Goal: Navigation & Orientation: Locate item on page

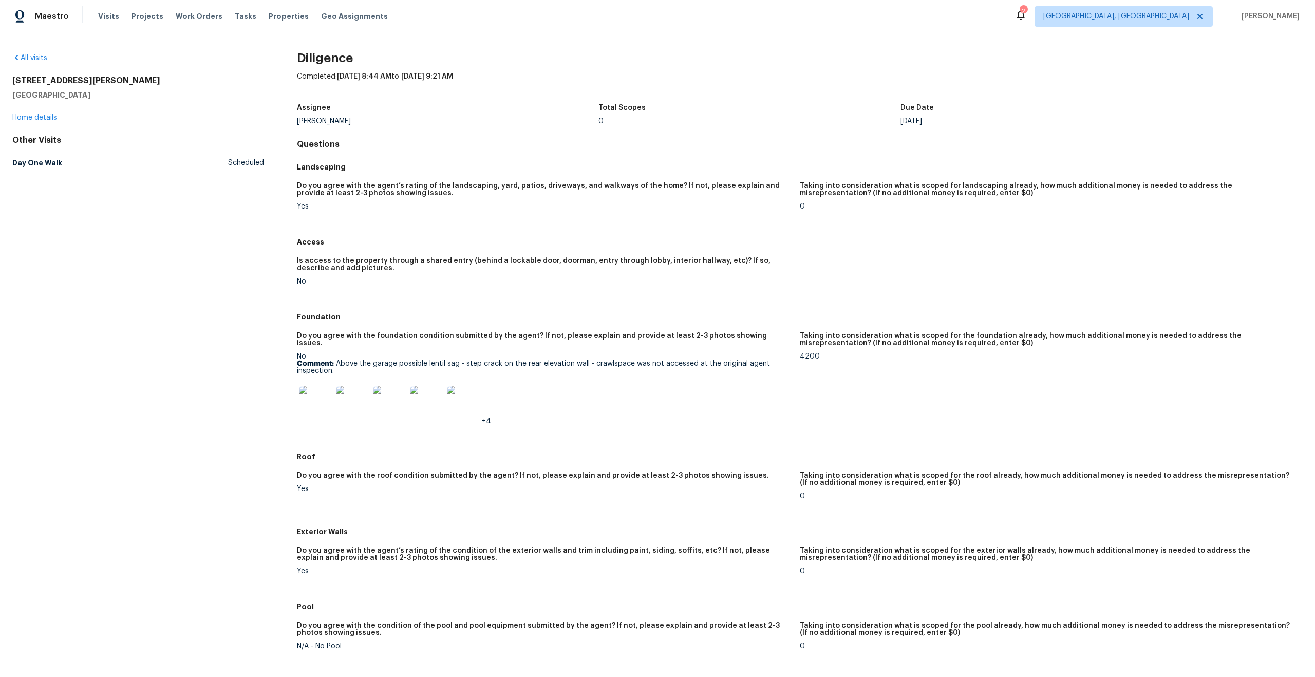
click at [314, 391] on img at bounding box center [315, 402] width 33 height 33
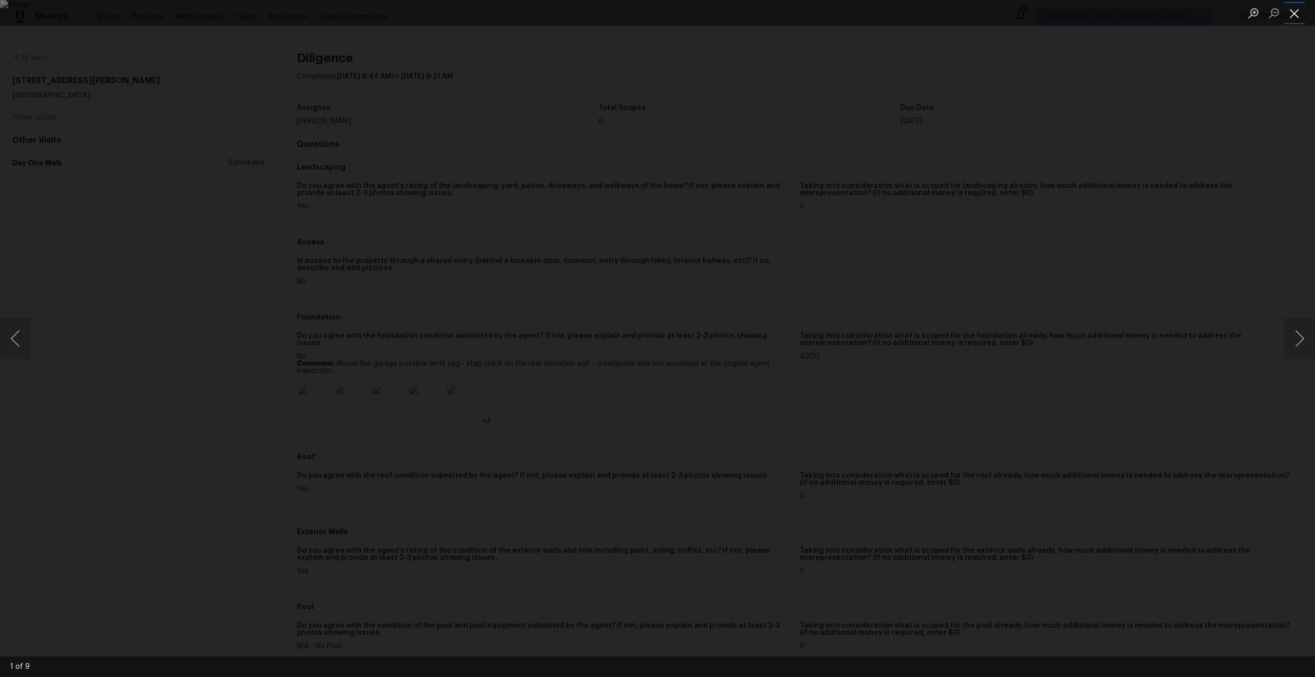
click at [1291, 12] on button "Close lightbox" at bounding box center [1294, 13] width 21 height 18
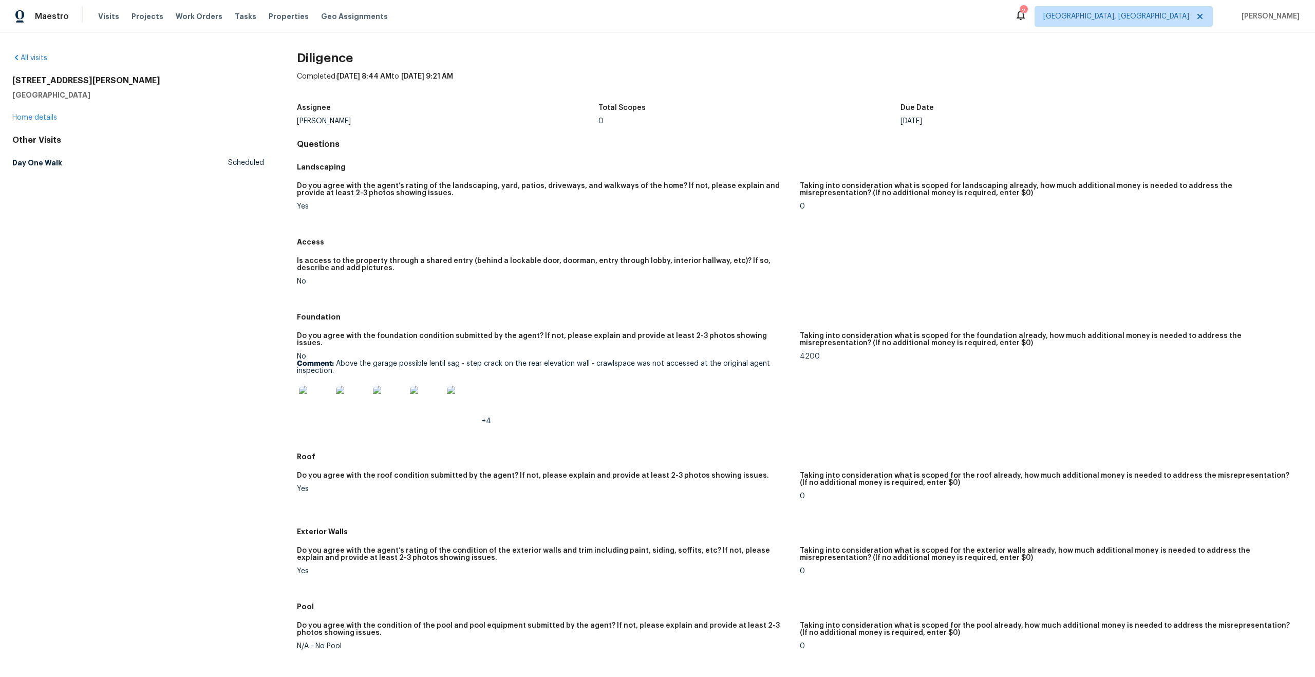
click at [347, 396] on img at bounding box center [352, 402] width 33 height 33
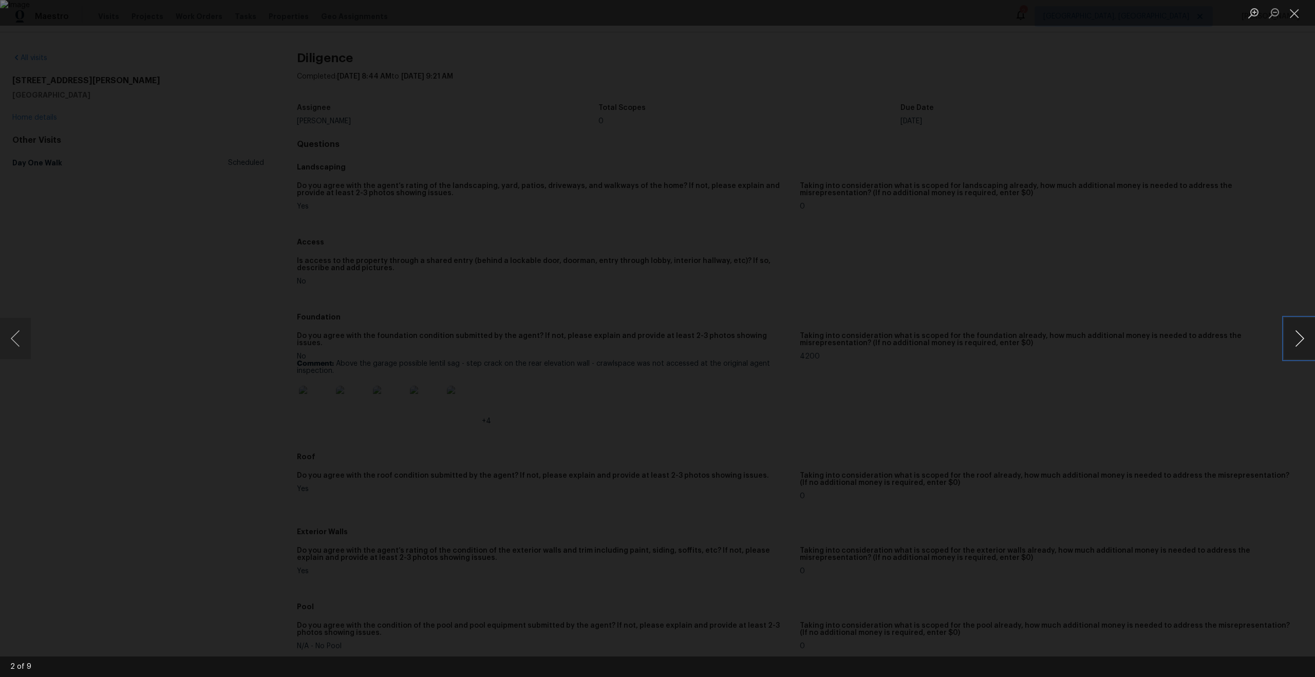
click at [1299, 336] on button "Next image" at bounding box center [1299, 338] width 31 height 41
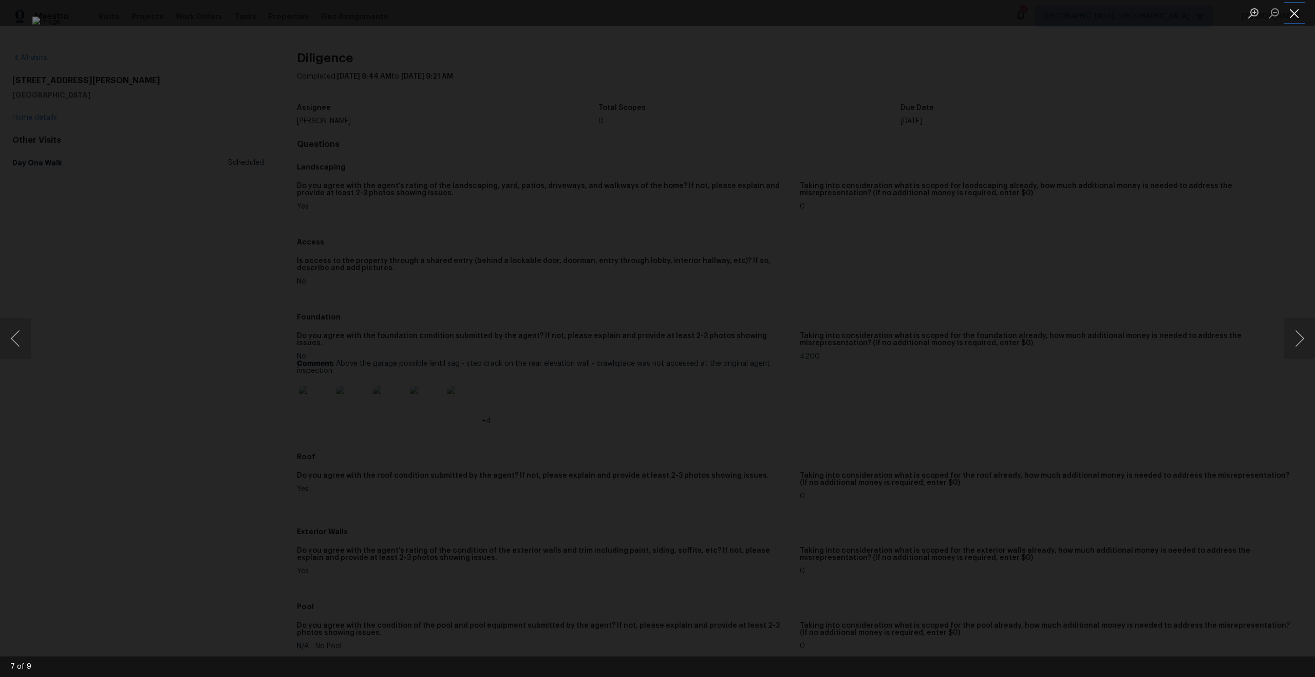
click at [1292, 13] on button "Close lightbox" at bounding box center [1294, 13] width 21 height 18
